Goal: Task Accomplishment & Management: Manage account settings

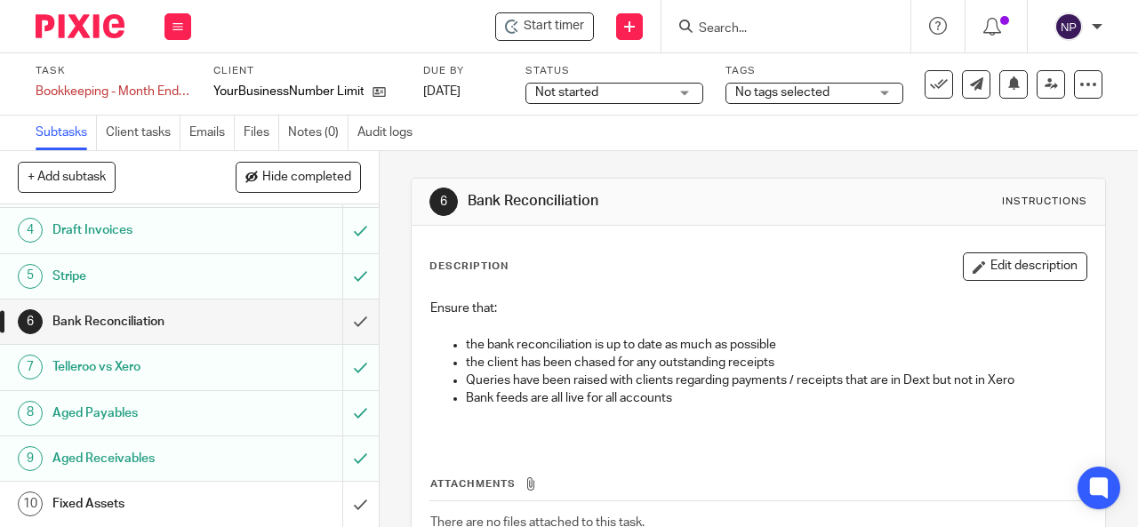
scroll to position [192, 0]
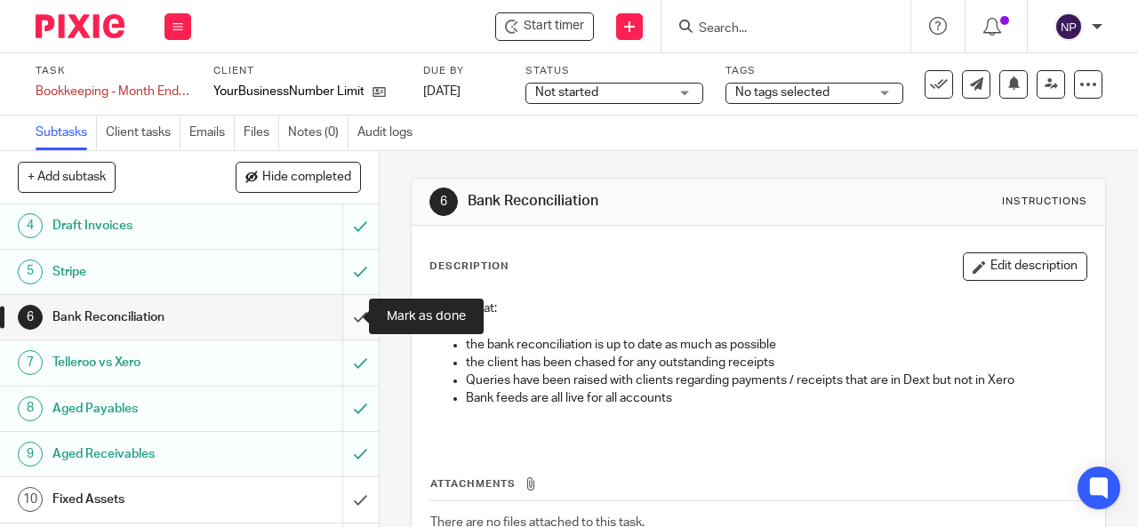
click at [347, 319] on input "submit" at bounding box center [189, 317] width 379 height 44
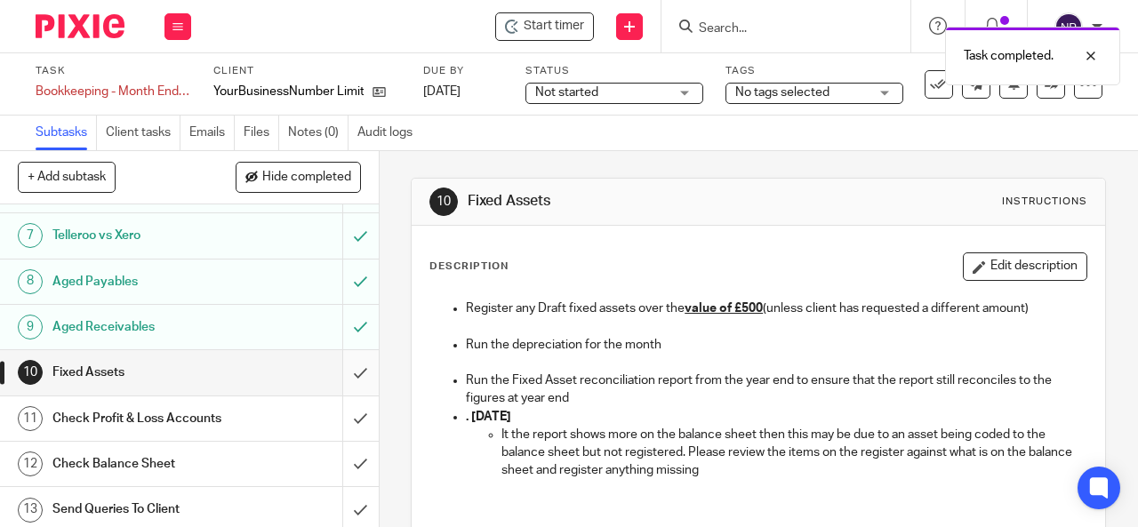
scroll to position [313, 0]
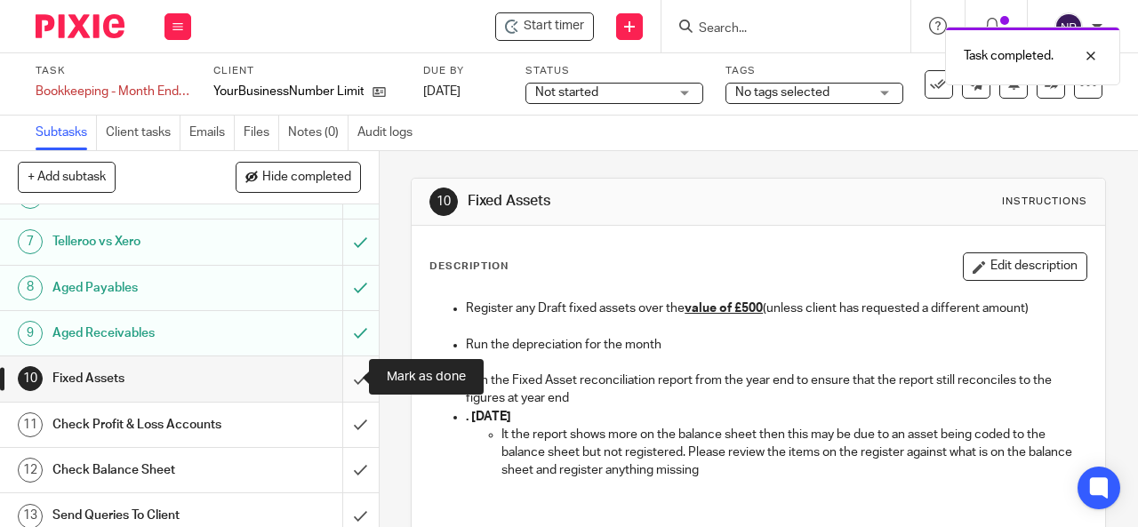
click at [339, 380] on input "submit" at bounding box center [189, 378] width 379 height 44
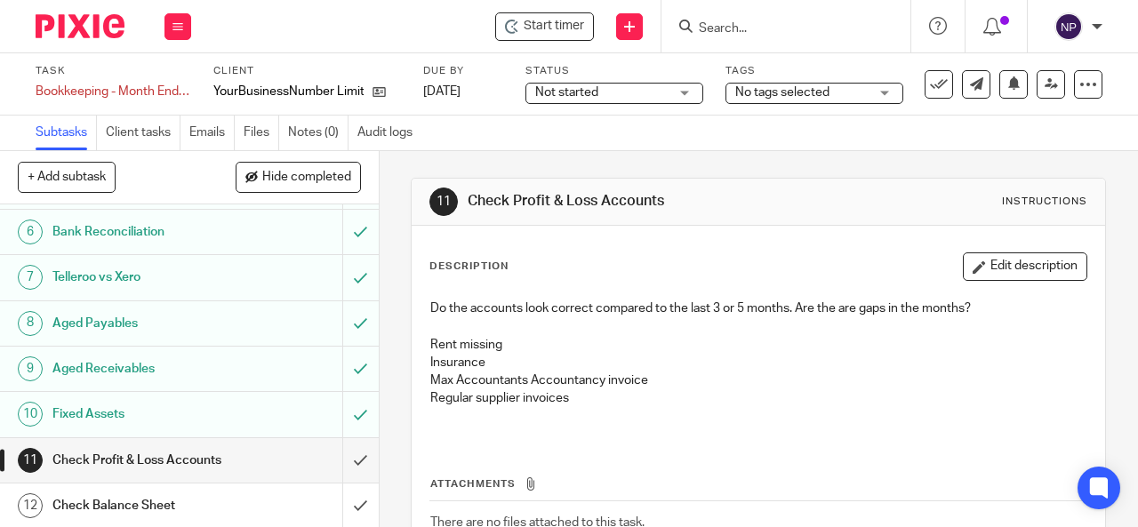
scroll to position [321, 0]
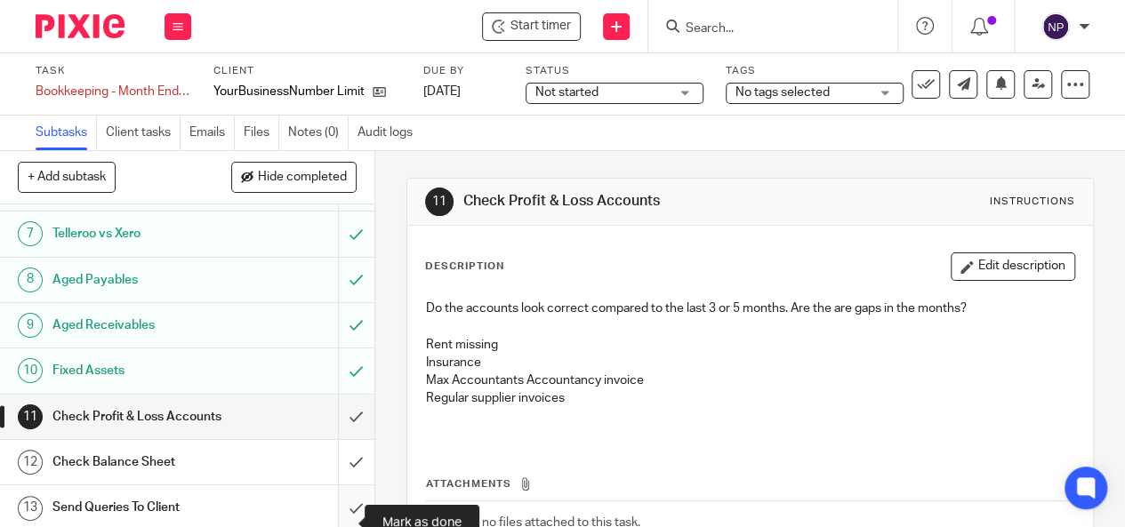
click at [340, 502] on input "submit" at bounding box center [187, 507] width 374 height 44
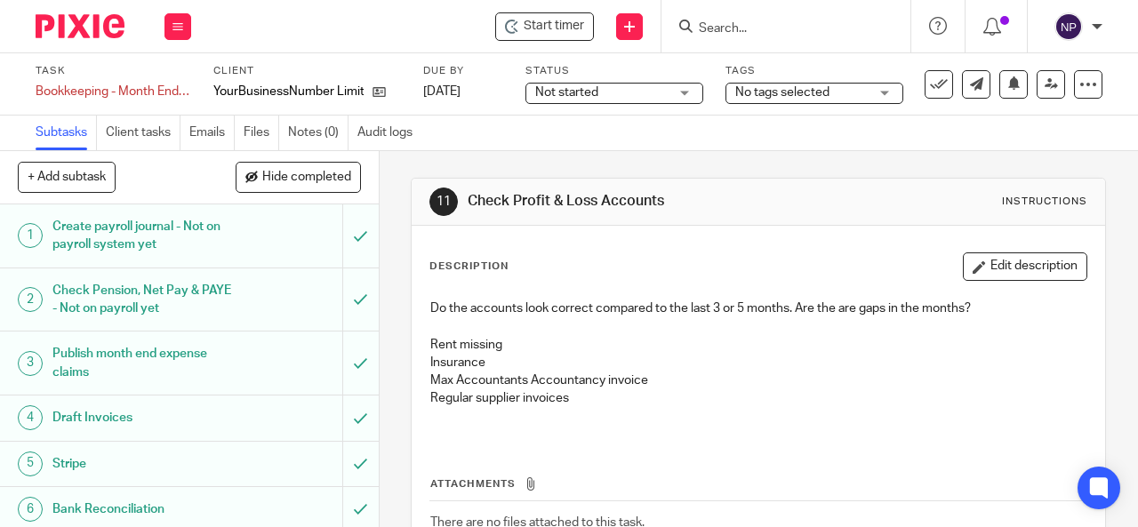
scroll to position [321, 0]
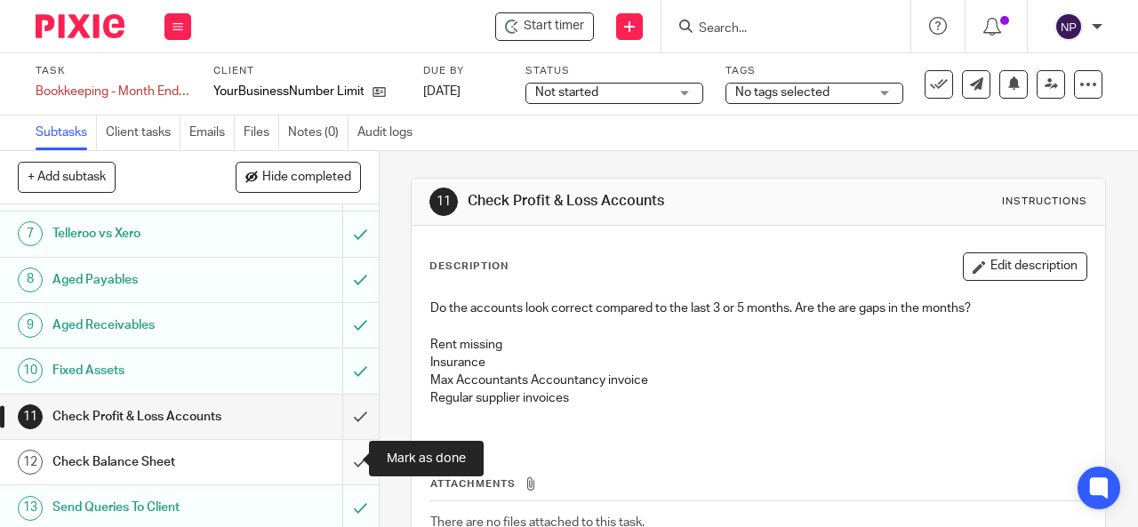
click at [348, 450] on input "submit" at bounding box center [189, 462] width 379 height 44
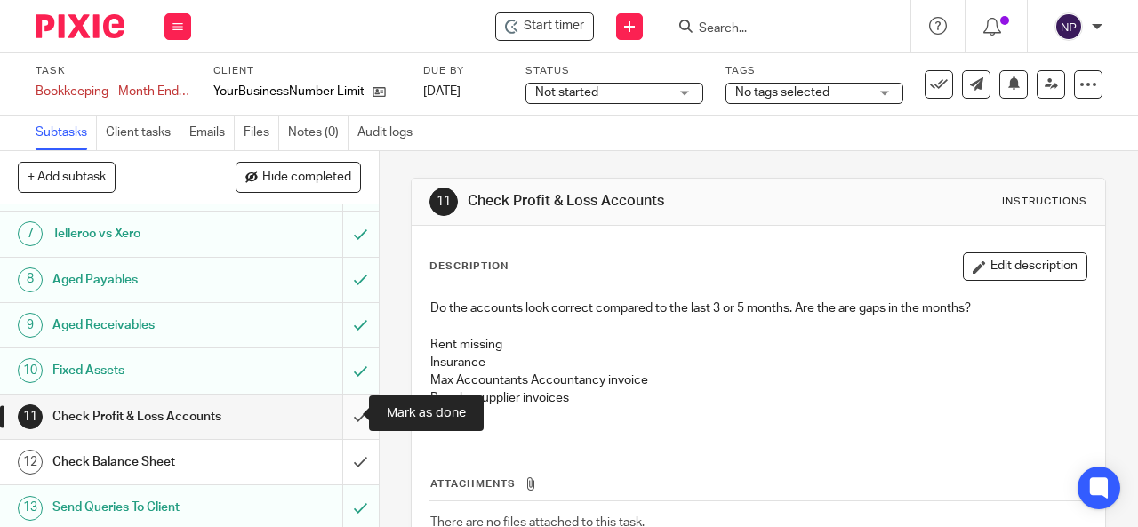
click at [347, 426] on input "submit" at bounding box center [189, 417] width 379 height 44
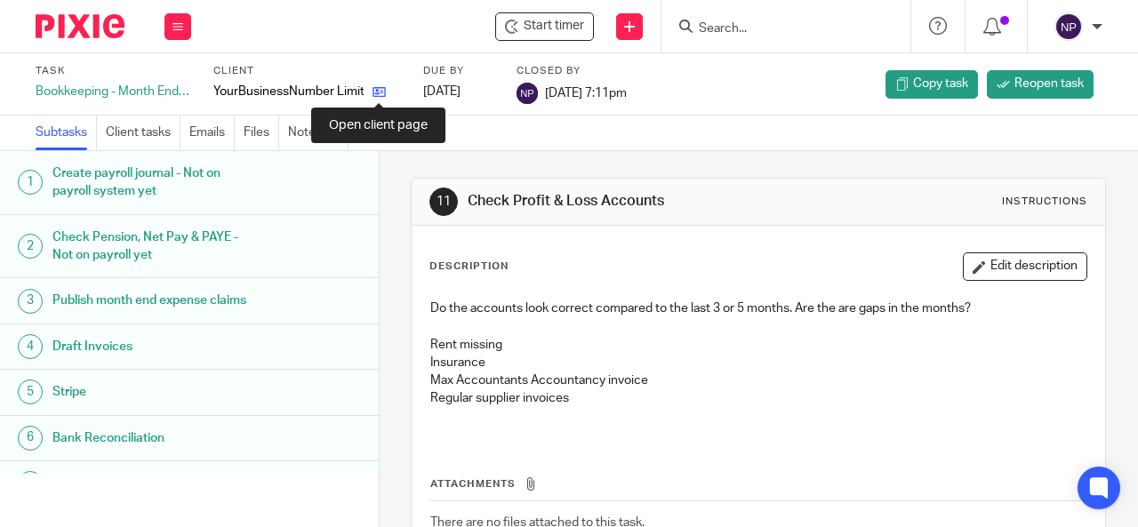
click at [382, 89] on icon at bounding box center [378, 91] width 13 height 13
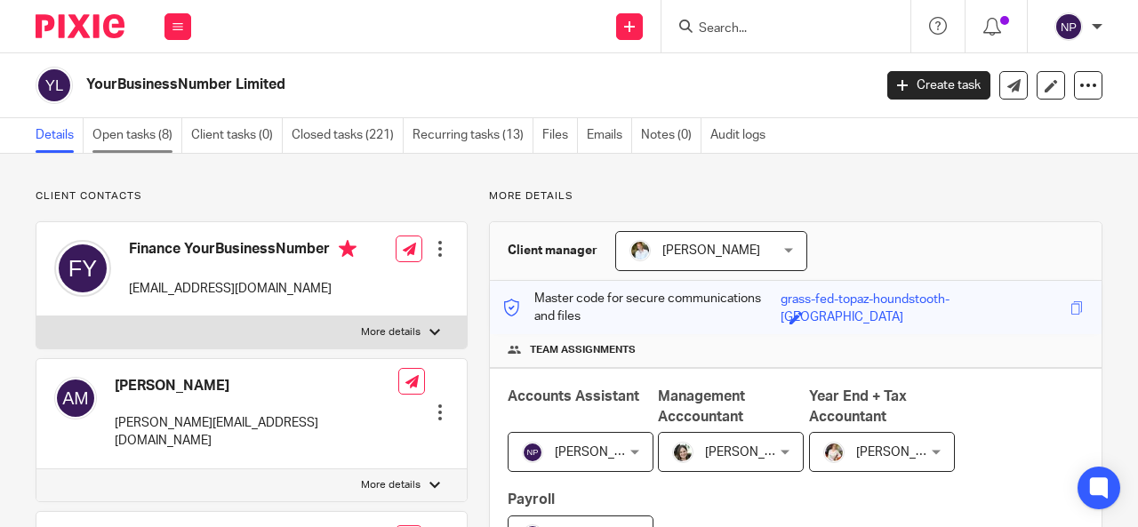
click at [160, 136] on link "Open tasks (8)" at bounding box center [137, 135] width 90 height 35
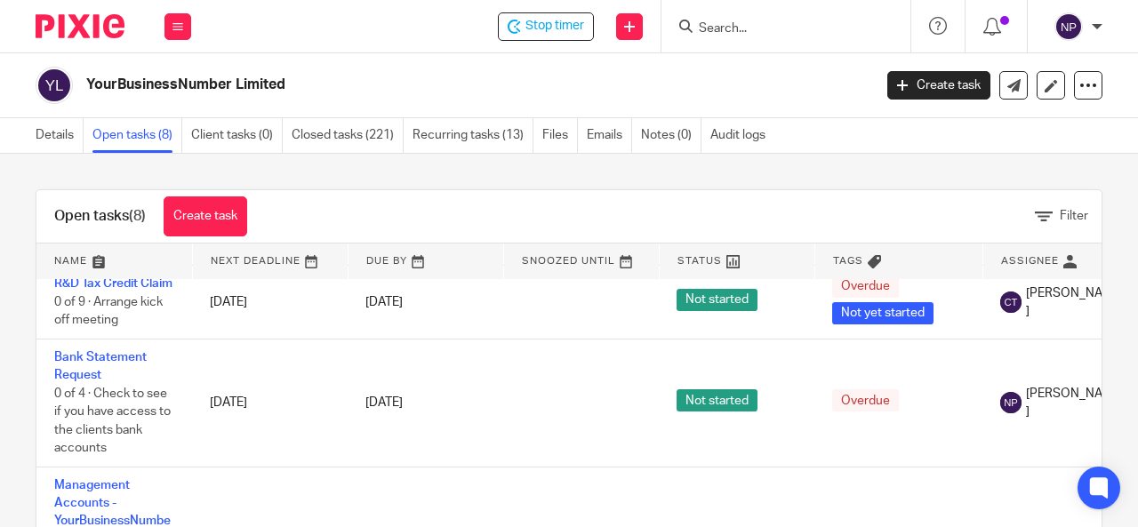
scroll to position [428, 0]
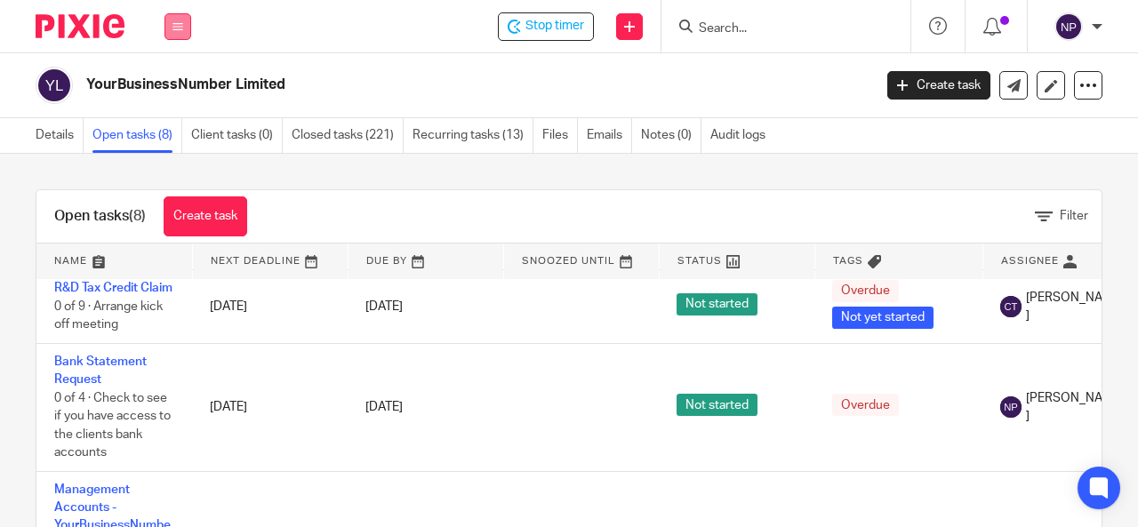
click at [187, 34] on button at bounding box center [177, 26] width 27 height 27
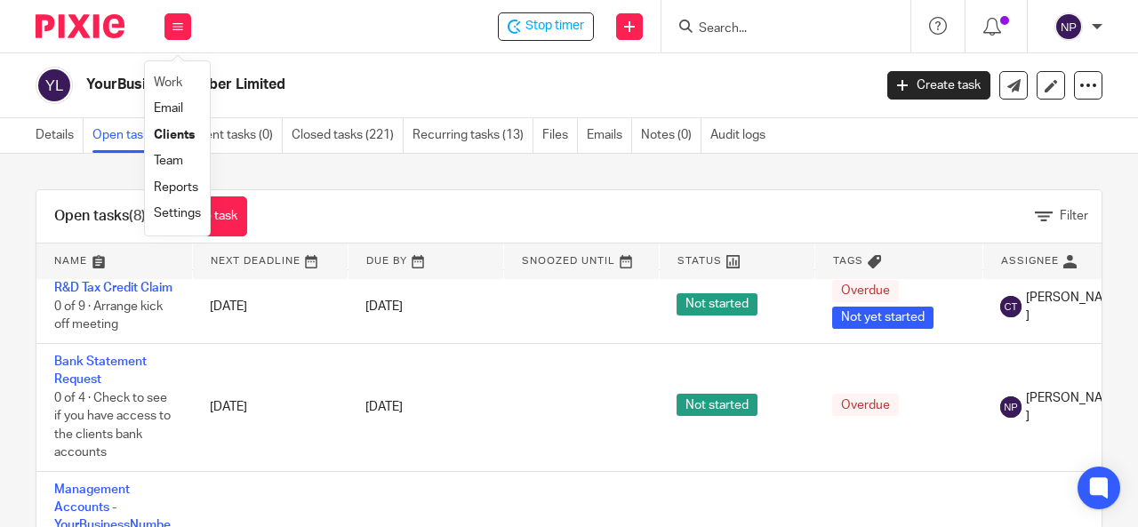
click at [183, 87] on li "Work" at bounding box center [177, 83] width 47 height 26
click at [172, 77] on link "Work" at bounding box center [168, 82] width 28 height 12
